Goal: Information Seeking & Learning: Learn about a topic

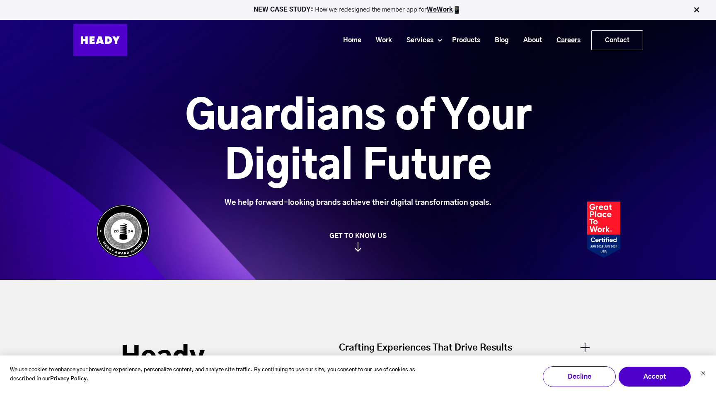
click at [567, 37] on link "Careers" at bounding box center [565, 40] width 39 height 15
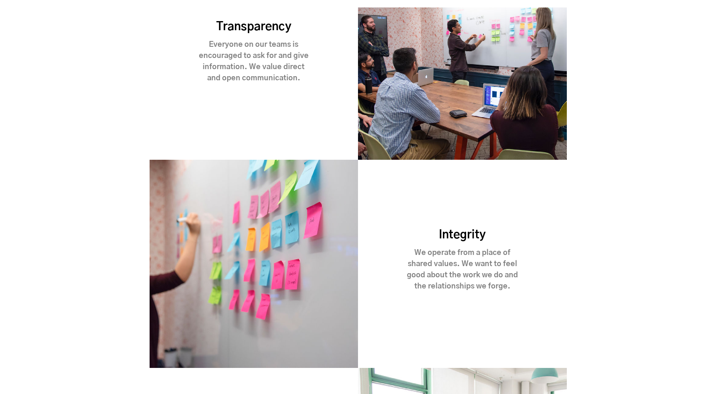
scroll to position [866, 0]
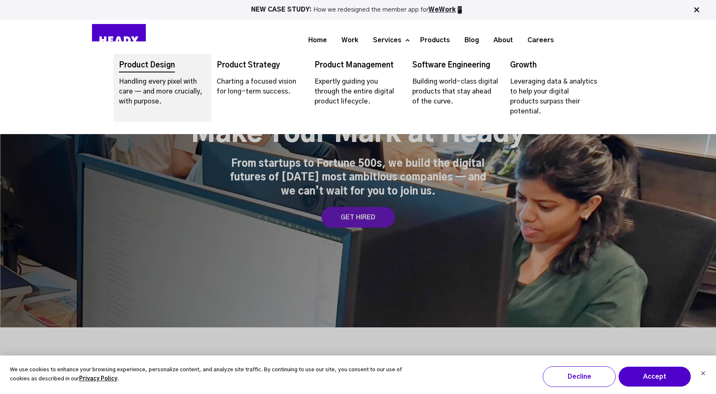
click at [169, 68] on link "Navigation Menu" at bounding box center [163, 88] width 98 height 68
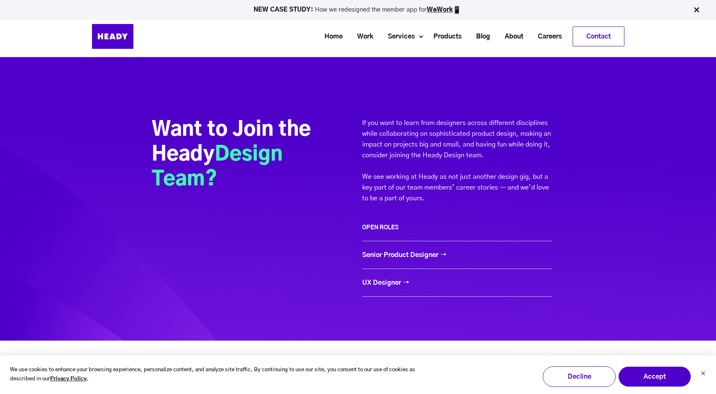
scroll to position [3514, 0]
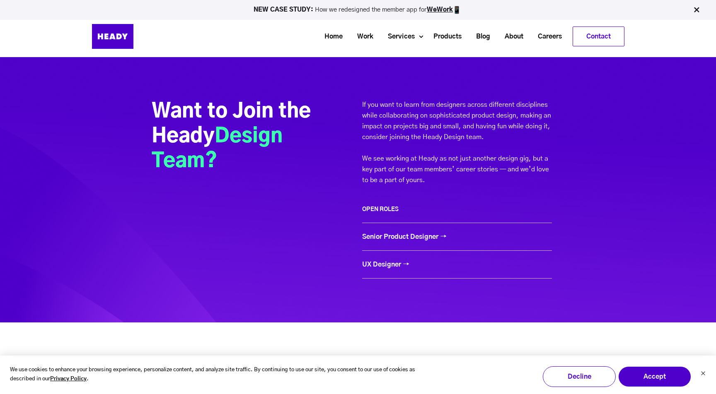
click at [383, 265] on link "UX Designer →" at bounding box center [385, 264] width 47 height 7
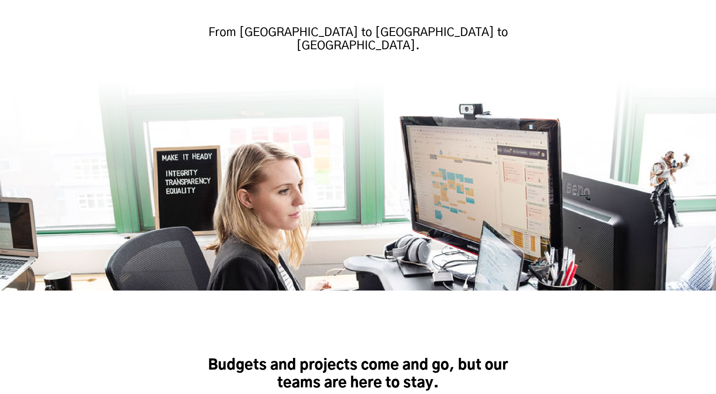
scroll to position [256, 0]
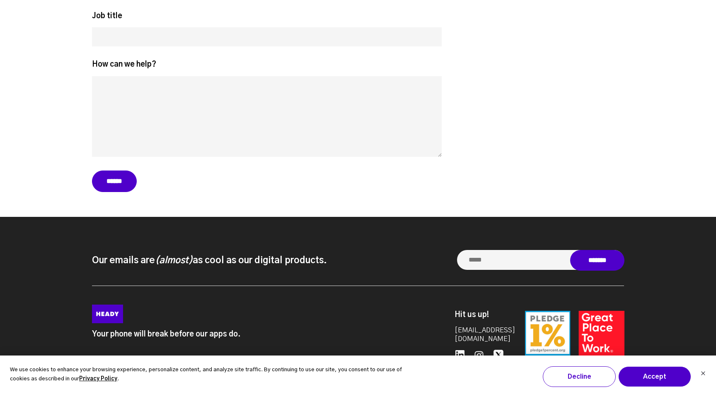
scroll to position [3749, 0]
